Goal: Task Accomplishment & Management: Manage account settings

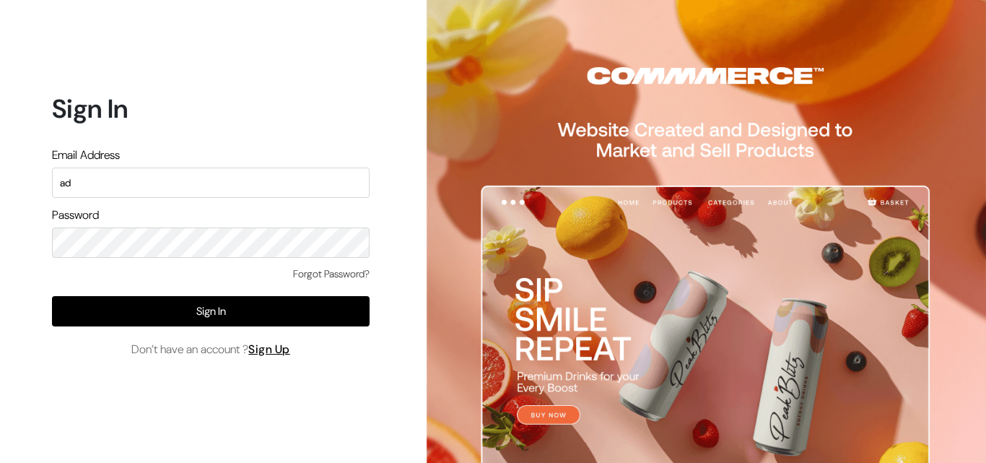
type input "a"
type input "uppadasarees999@gmail.com"
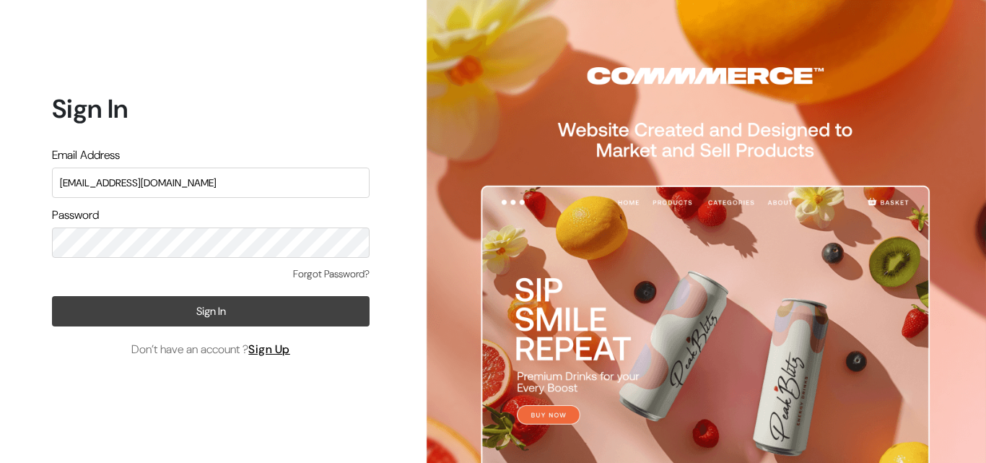
click at [258, 316] on button "Sign In" at bounding box center [211, 311] width 318 height 30
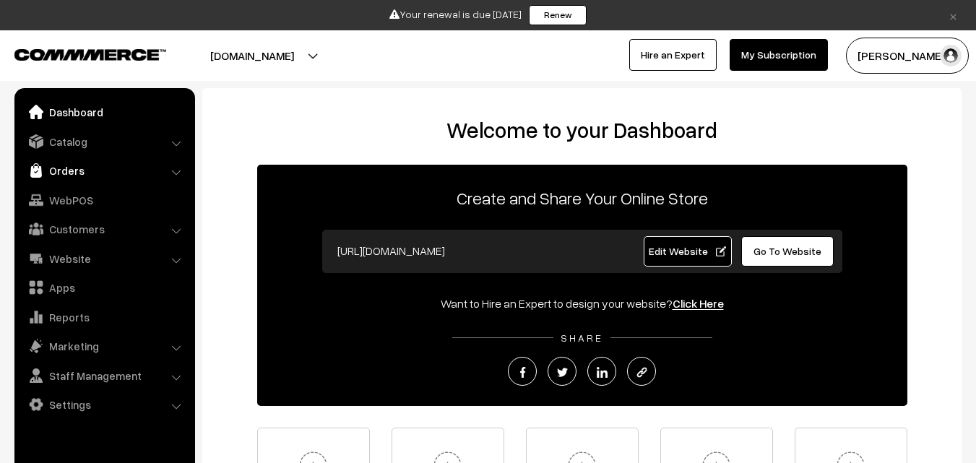
click at [100, 173] on link "Orders" at bounding box center [104, 170] width 172 height 26
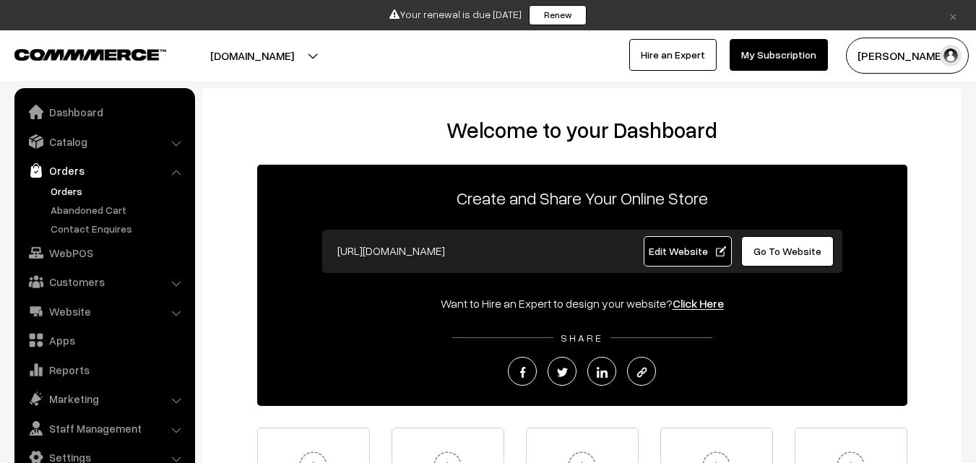
click at [70, 194] on link "Orders" at bounding box center [118, 190] width 143 height 15
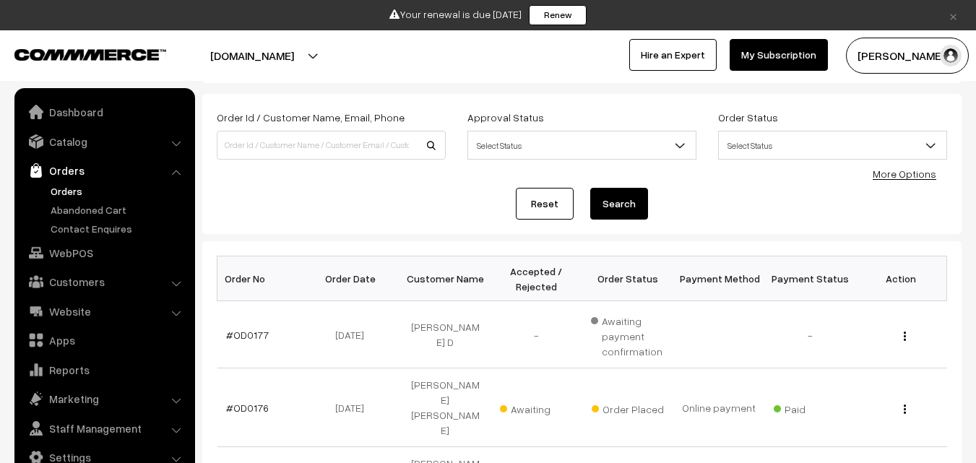
scroll to position [144, 0]
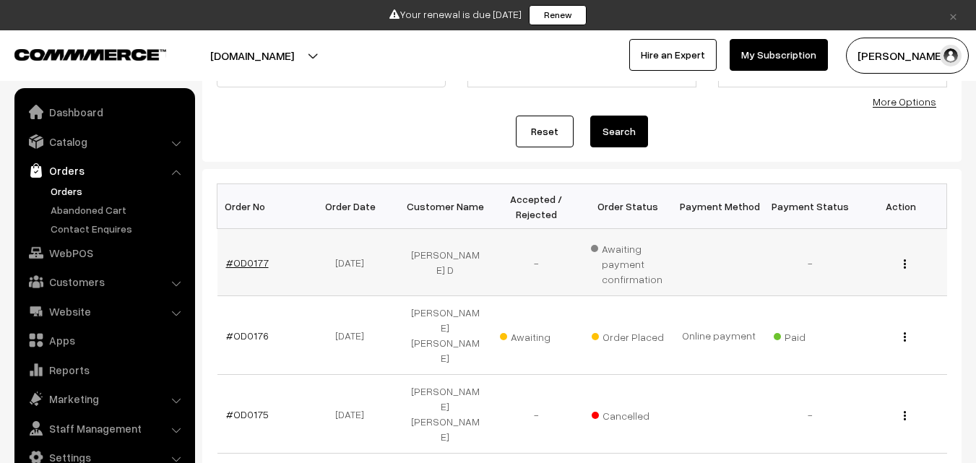
click at [256, 261] on link "#OD0177" at bounding box center [247, 262] width 43 height 12
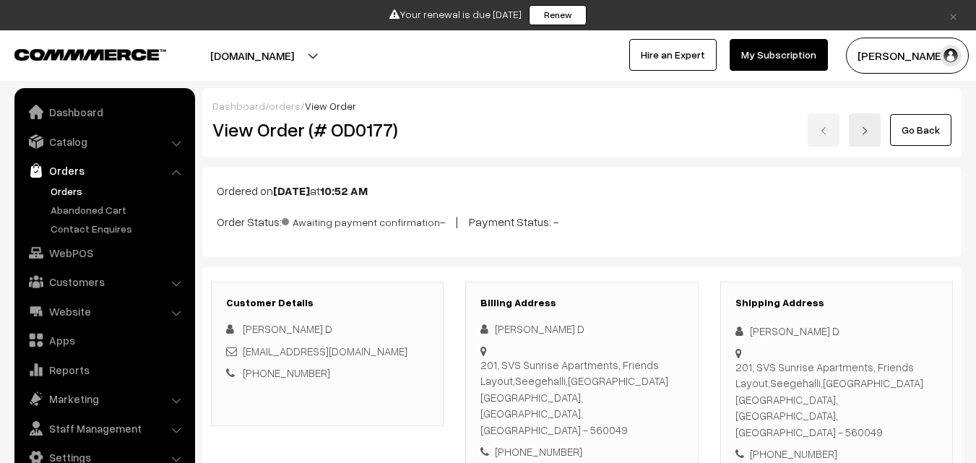
scroll to position [289, 0]
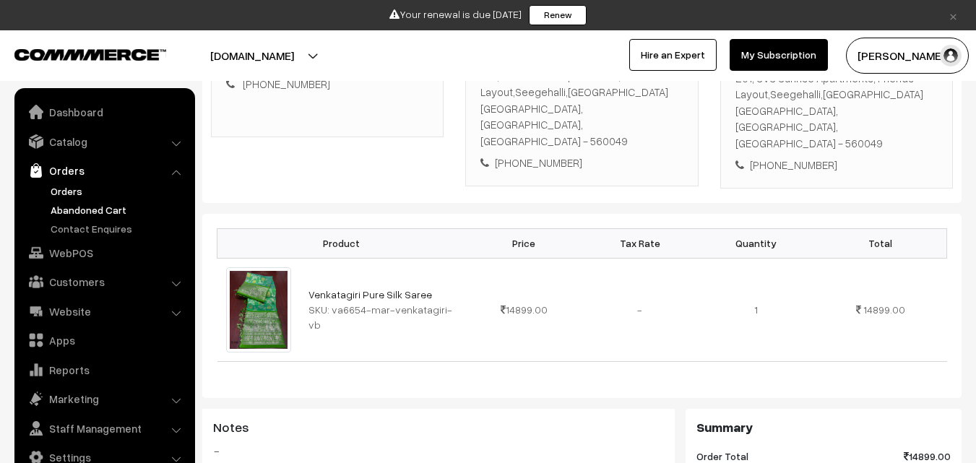
click at [87, 214] on link "Abandoned Cart" at bounding box center [118, 209] width 143 height 15
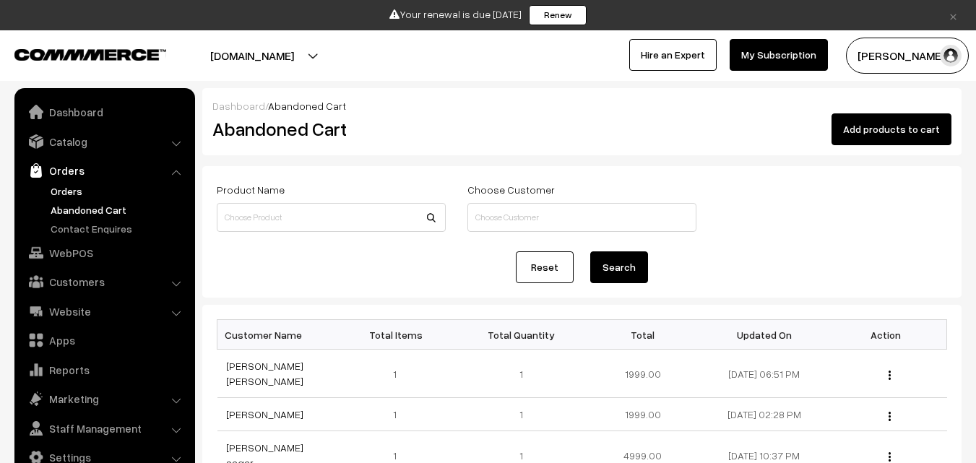
click at [80, 187] on link "Orders" at bounding box center [118, 190] width 143 height 15
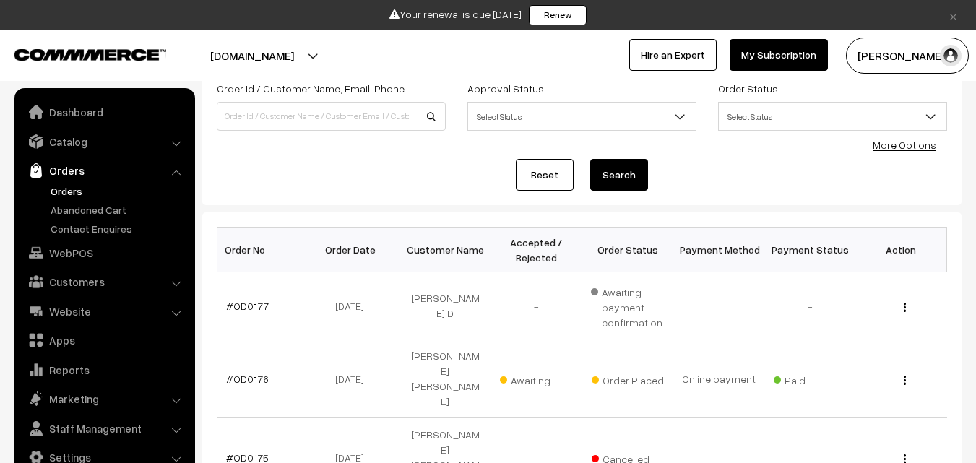
scroll to position [144, 0]
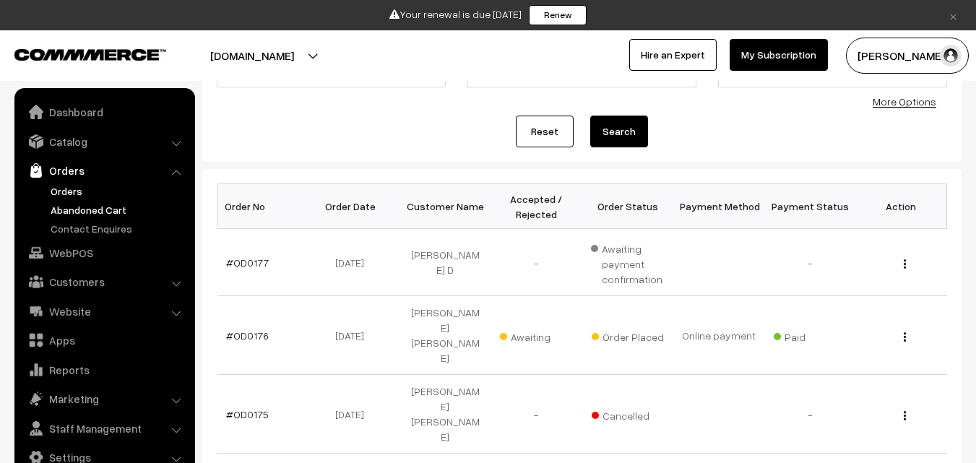
click at [101, 211] on link "Abandoned Cart" at bounding box center [118, 209] width 143 height 15
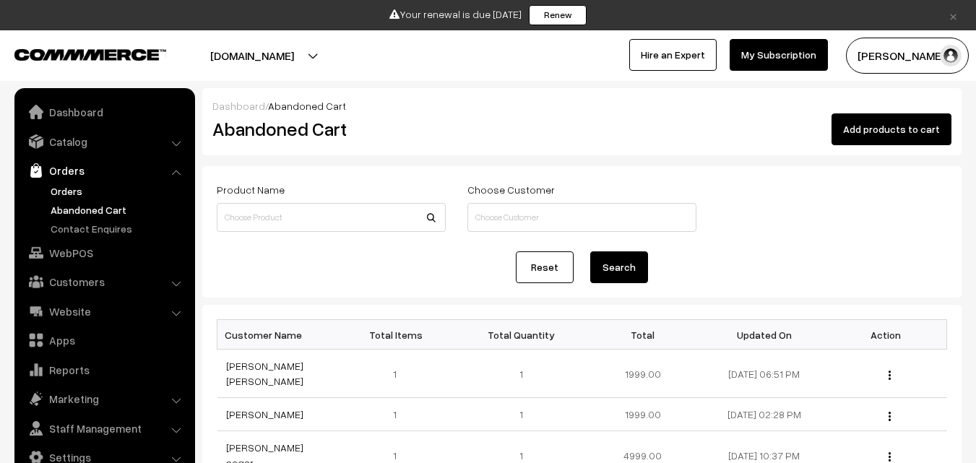
click at [69, 187] on link "Orders" at bounding box center [118, 190] width 143 height 15
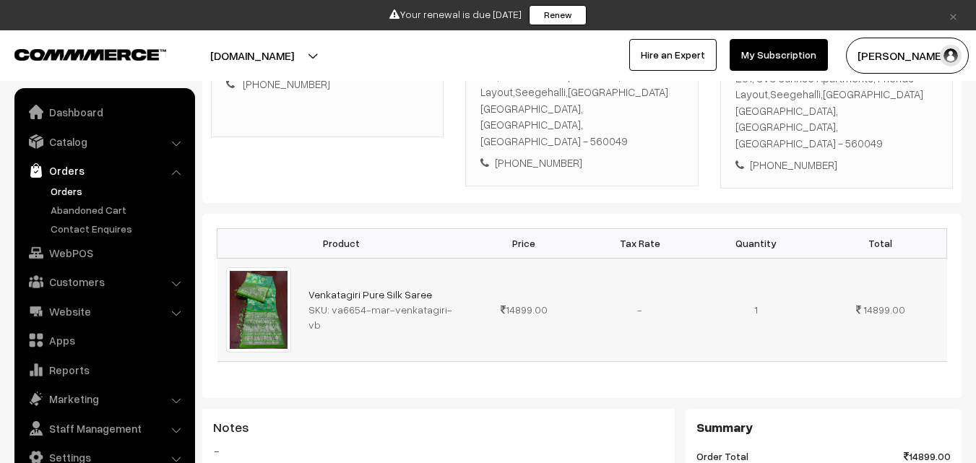
scroll to position [289, 0]
drag, startPoint x: 329, startPoint y: 285, endPoint x: 461, endPoint y: 289, distance: 132.2
click at [461, 289] on td "Venkatagiri Pure Silk Saree SKU: va6654-mar-venkatagiri-vb" at bounding box center [383, 309] width 166 height 103
copy div "va6654-mar-venkatagiri-vb"
click at [56, 142] on link "Catalog" at bounding box center [104, 142] width 172 height 26
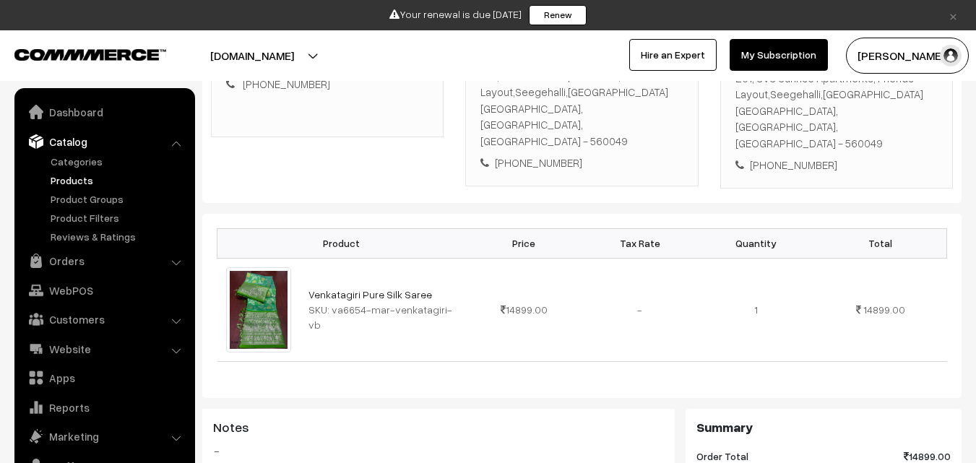
click at [68, 179] on link "Products" at bounding box center [118, 180] width 143 height 15
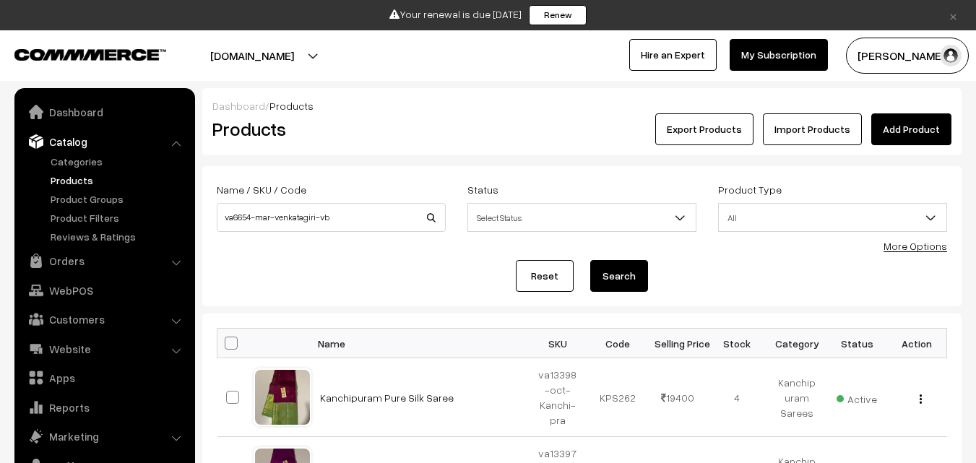
scroll to position [36, 0]
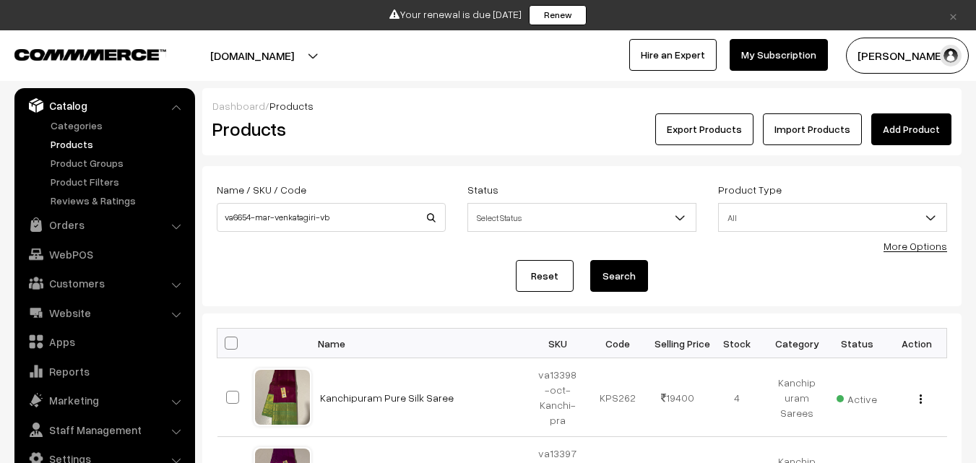
type input "va6654-mar-venkatagiri-vb"
click at [630, 277] on button "Search" at bounding box center [619, 276] width 58 height 32
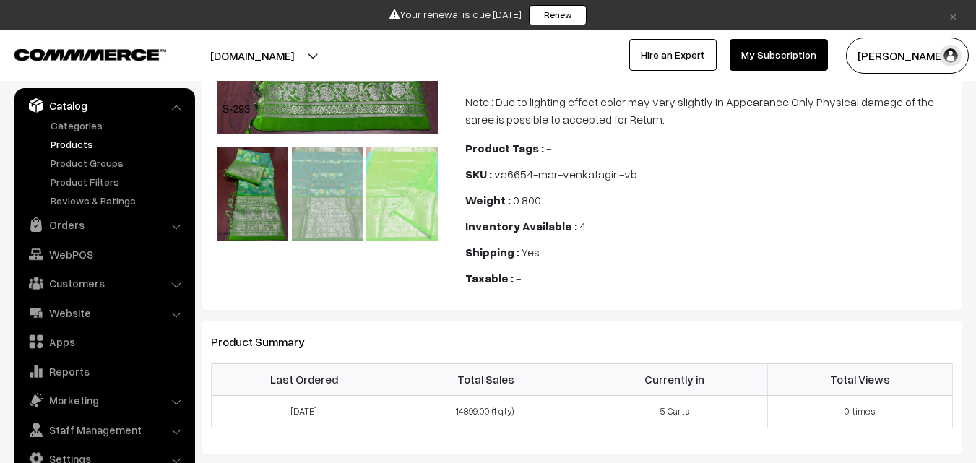
scroll to position [251, 0]
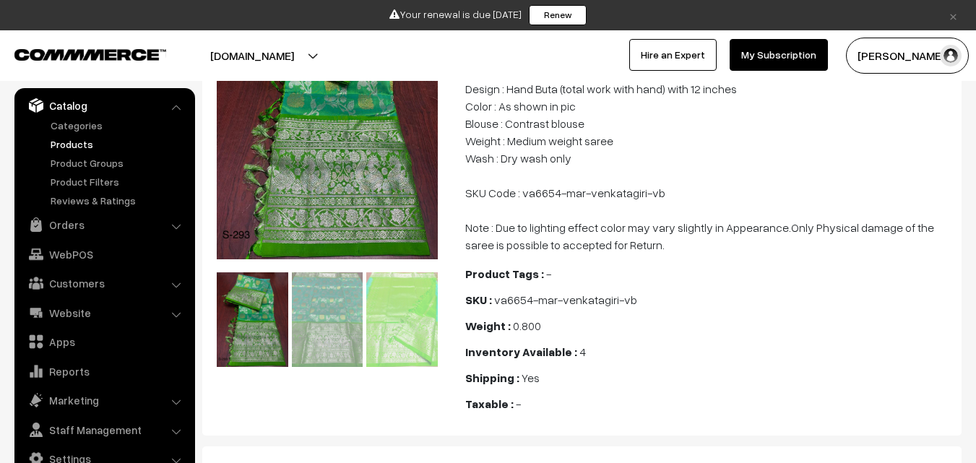
click at [87, 145] on link "Products" at bounding box center [118, 143] width 143 height 15
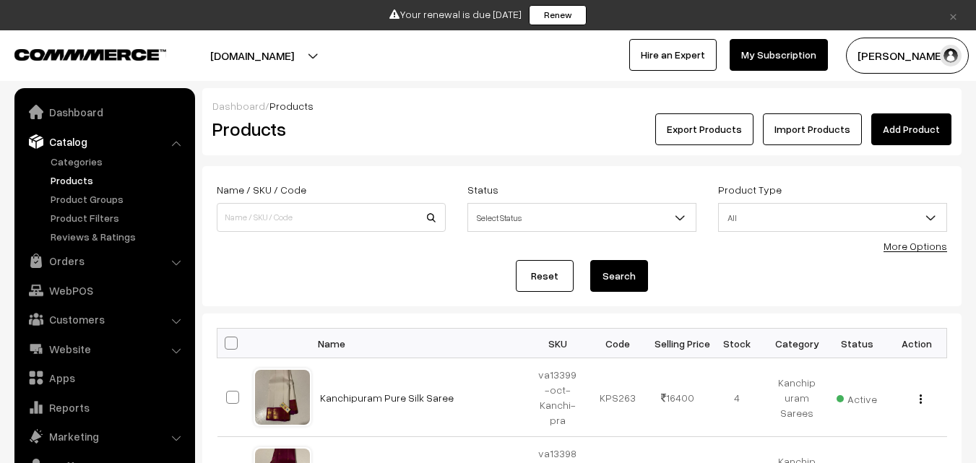
scroll to position [36, 0]
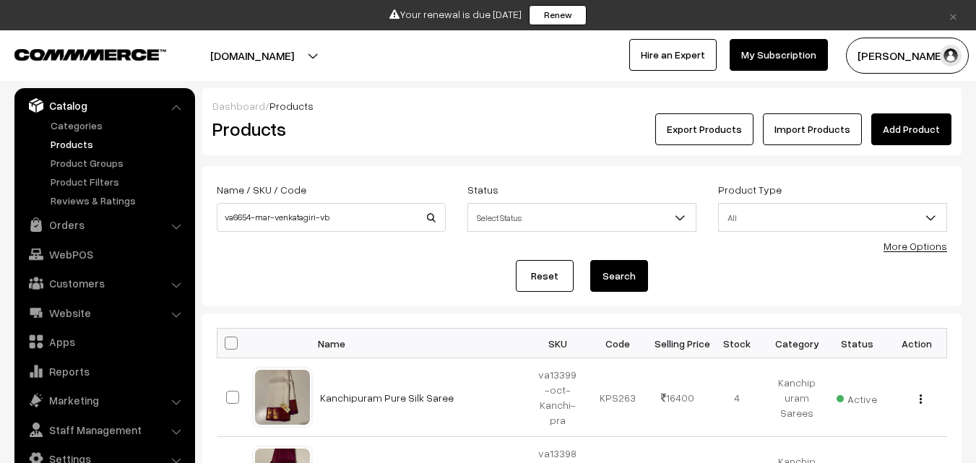
type input "va6654-mar-venkatagiri-vb"
click at [619, 281] on button "Search" at bounding box center [619, 276] width 58 height 32
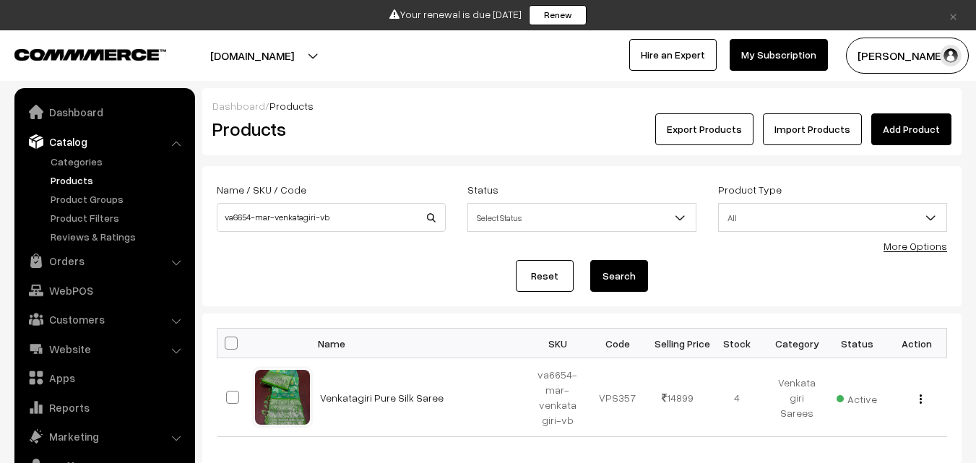
scroll to position [36, 0]
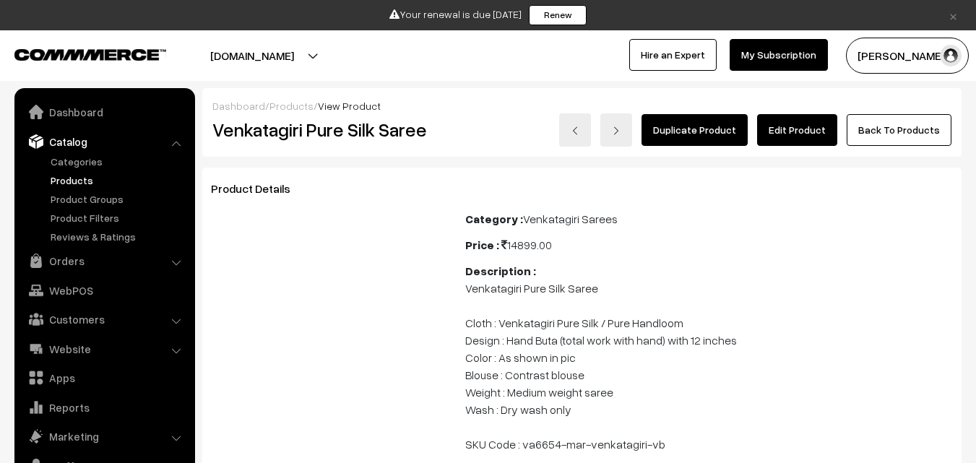
scroll to position [36, 0]
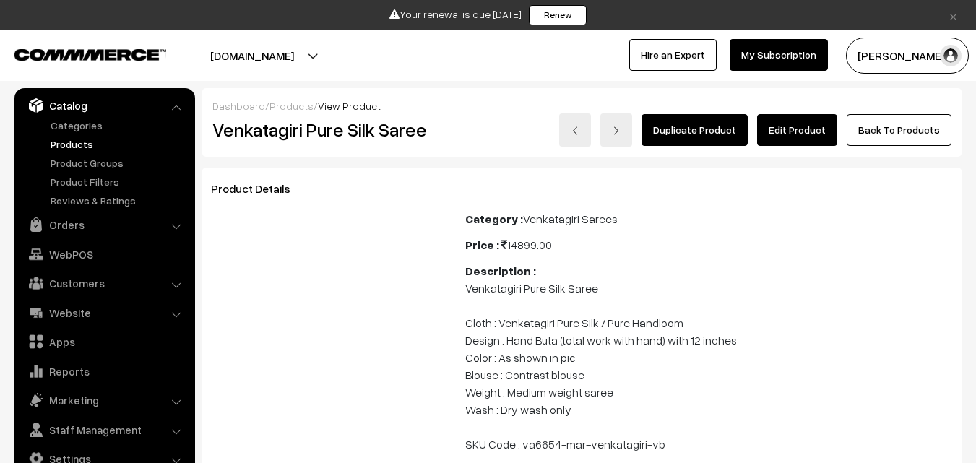
click at [789, 130] on link "Edit Product" at bounding box center [797, 130] width 80 height 32
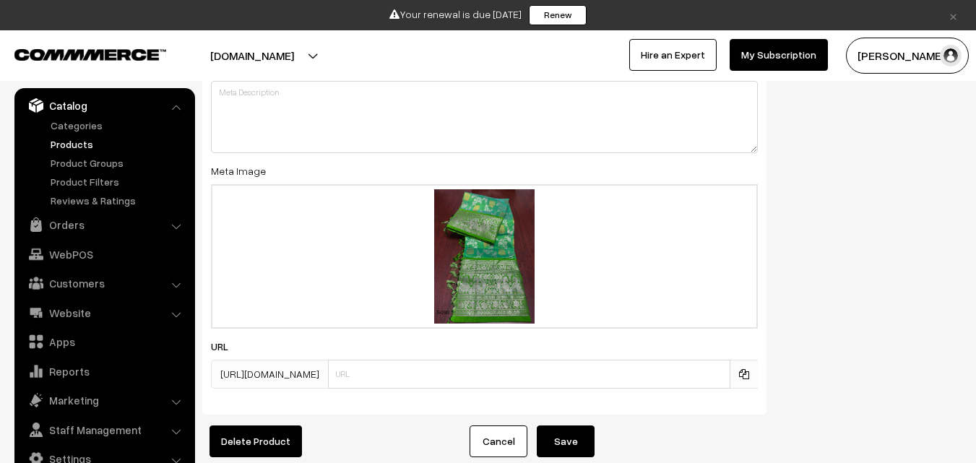
scroll to position [2267, 0]
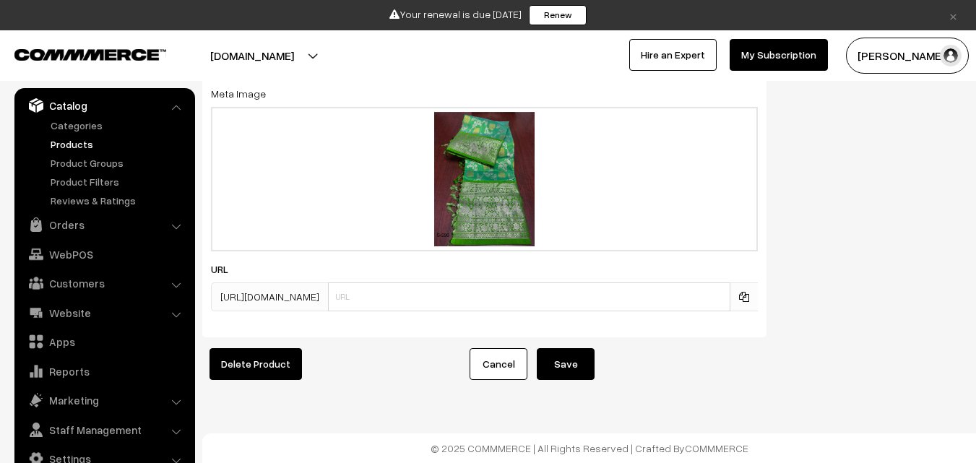
type input "0"
click at [561, 351] on button "Save" at bounding box center [566, 364] width 58 height 32
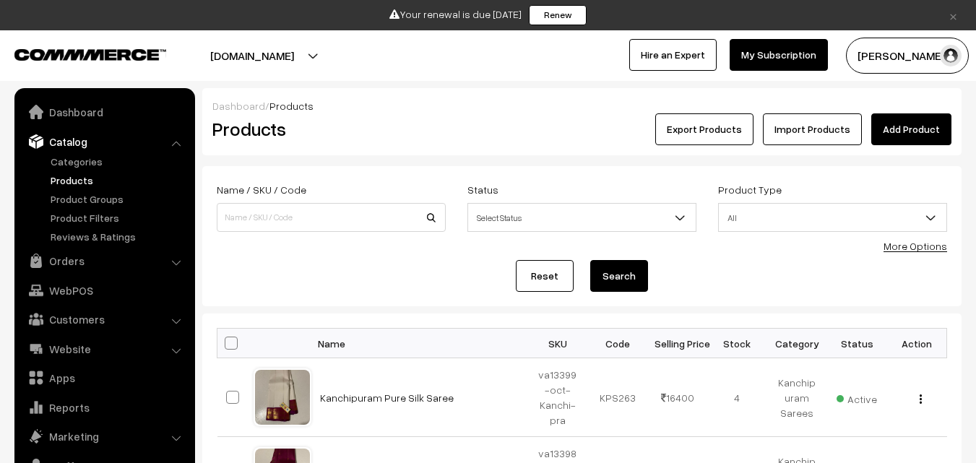
scroll to position [36, 0]
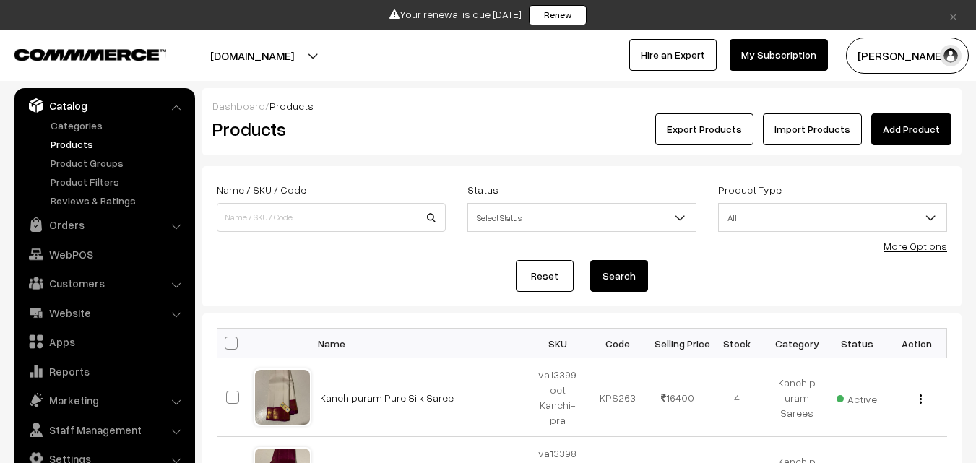
click at [903, 61] on button "[PERSON_NAME]" at bounding box center [907, 56] width 123 height 36
